Goal: Task Accomplishment & Management: Manage account settings

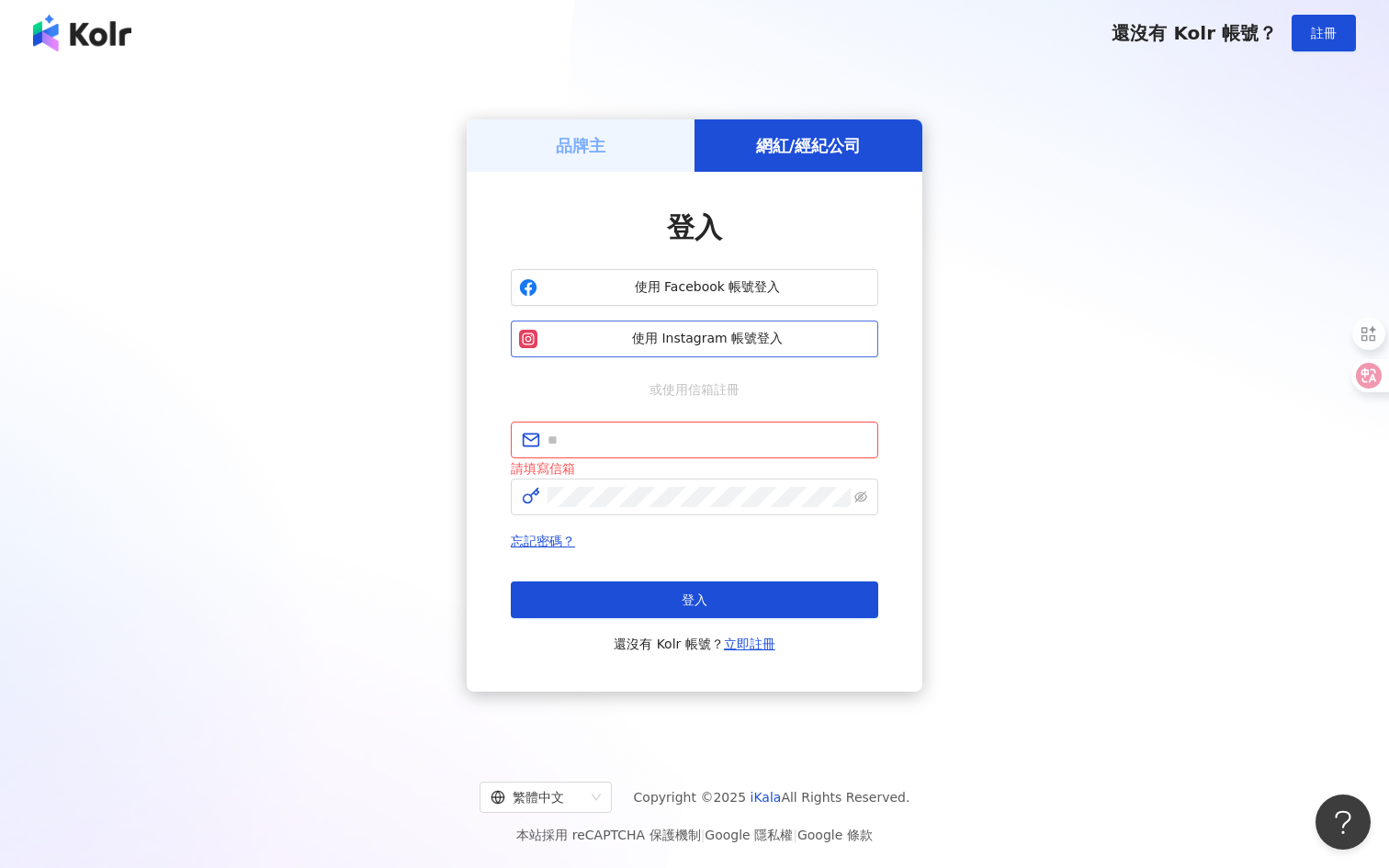
click at [650, 333] on span "使用 Instagram 帳號登入" at bounding box center [708, 338] width 326 height 19
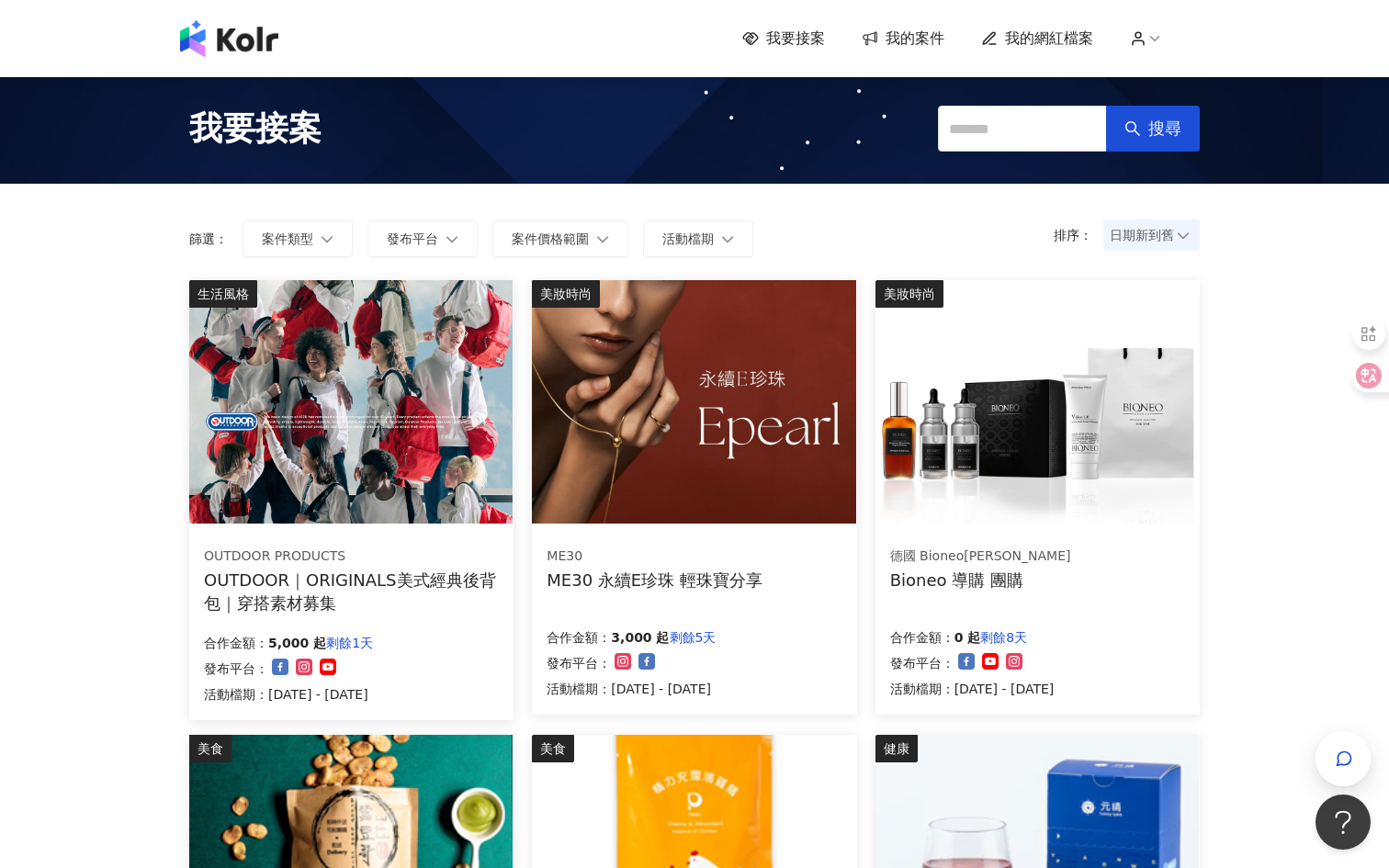
click at [1036, 40] on span "我的網紅檔案" at bounding box center [1049, 38] width 88 height 20
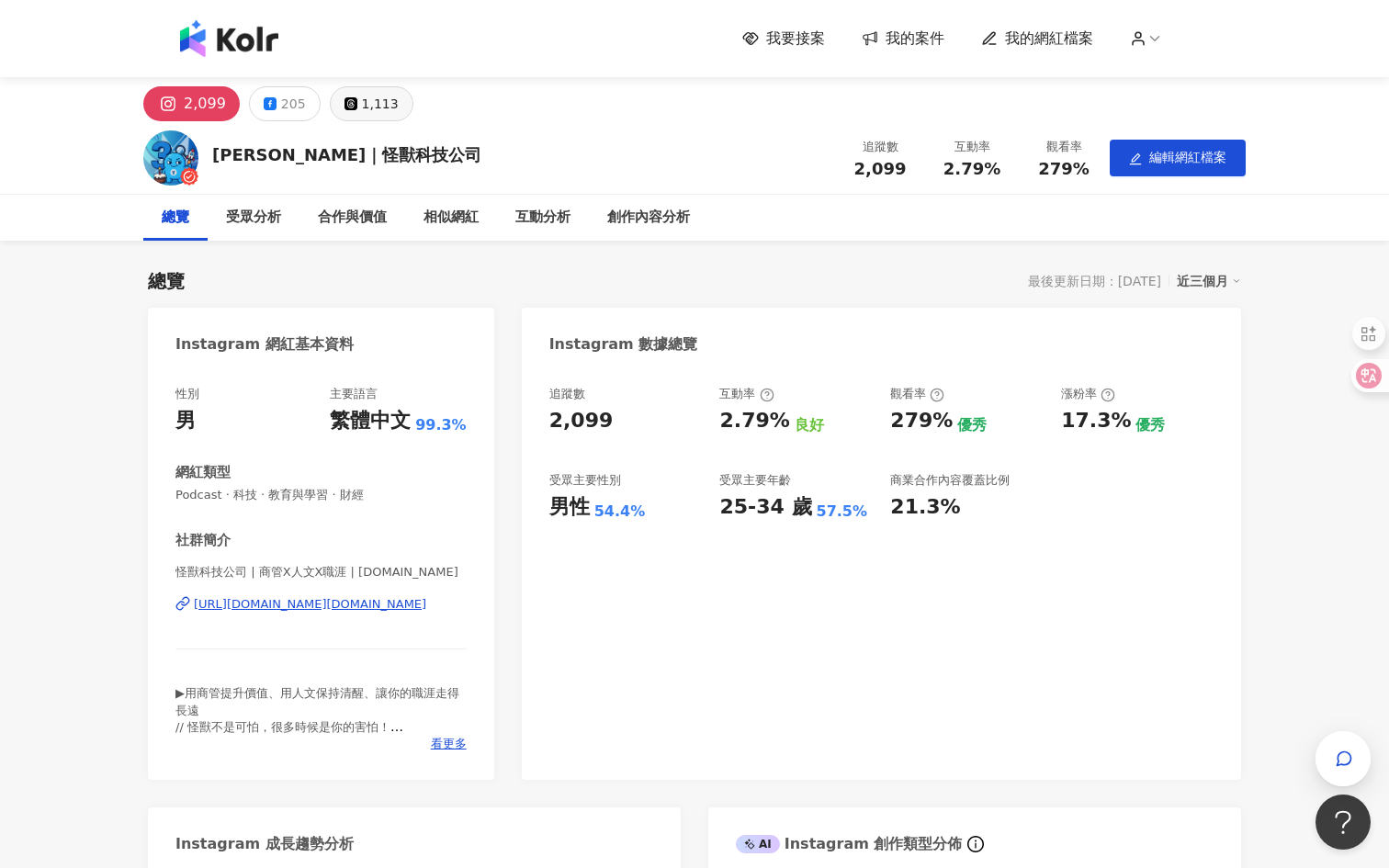
click at [344, 116] on button "1,113" at bounding box center [371, 104] width 84 height 35
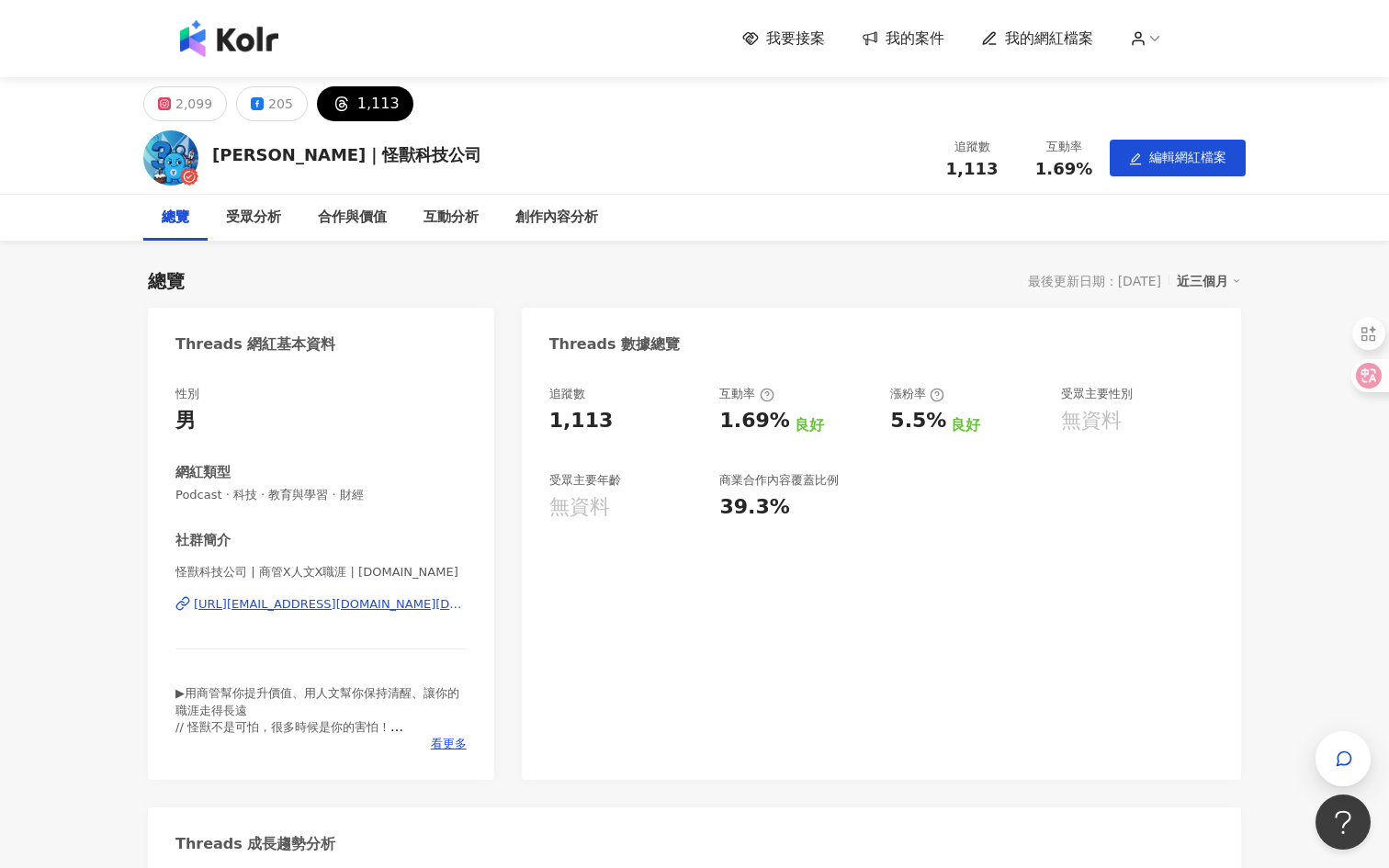
click at [280, 84] on div "2,099 205 1,113" at bounding box center [694, 98] width 1177 height 44
click at [285, 95] on button "205" at bounding box center [272, 104] width 72 height 35
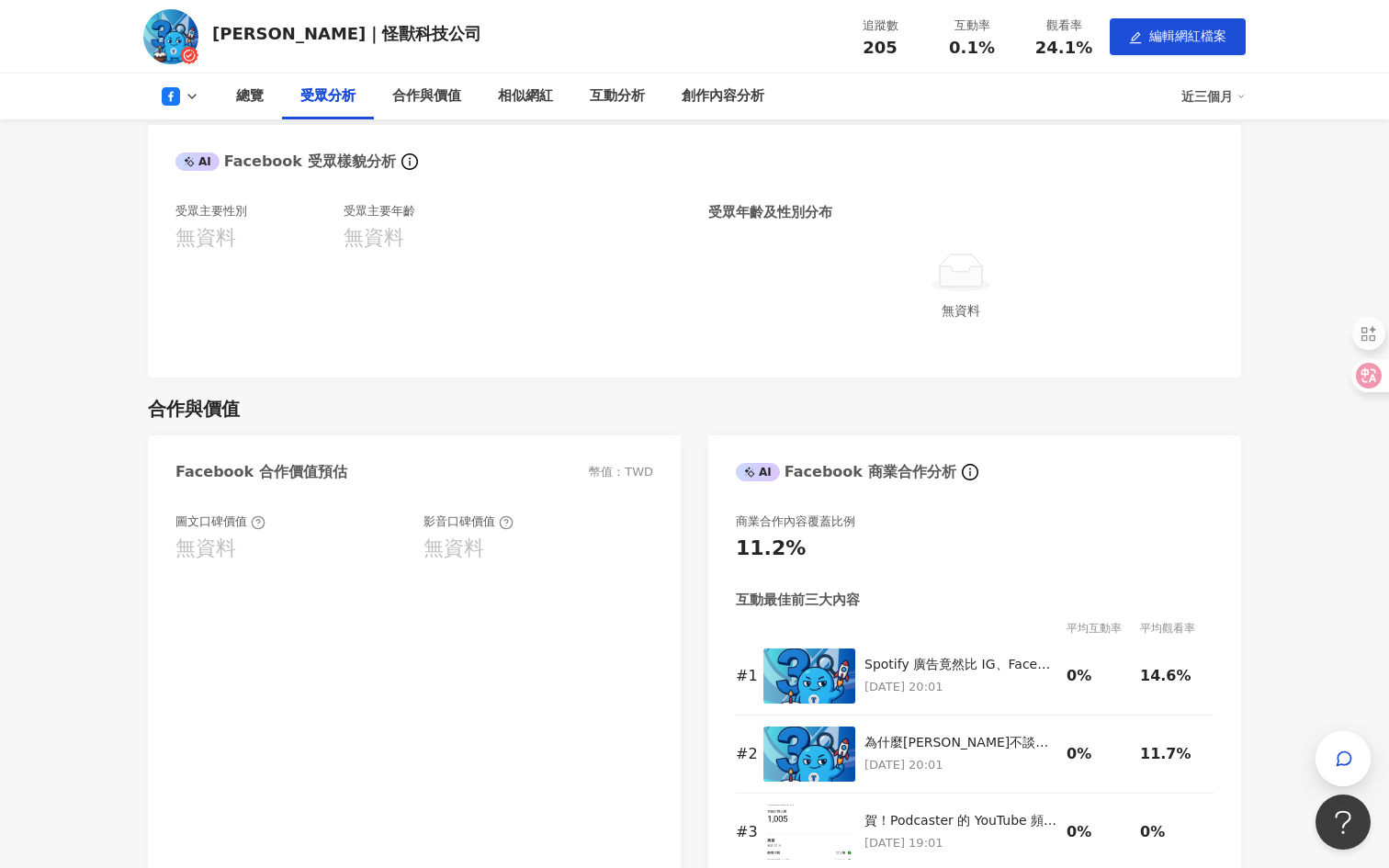
scroll to position [770, 0]
